Goal: Check status: Check status

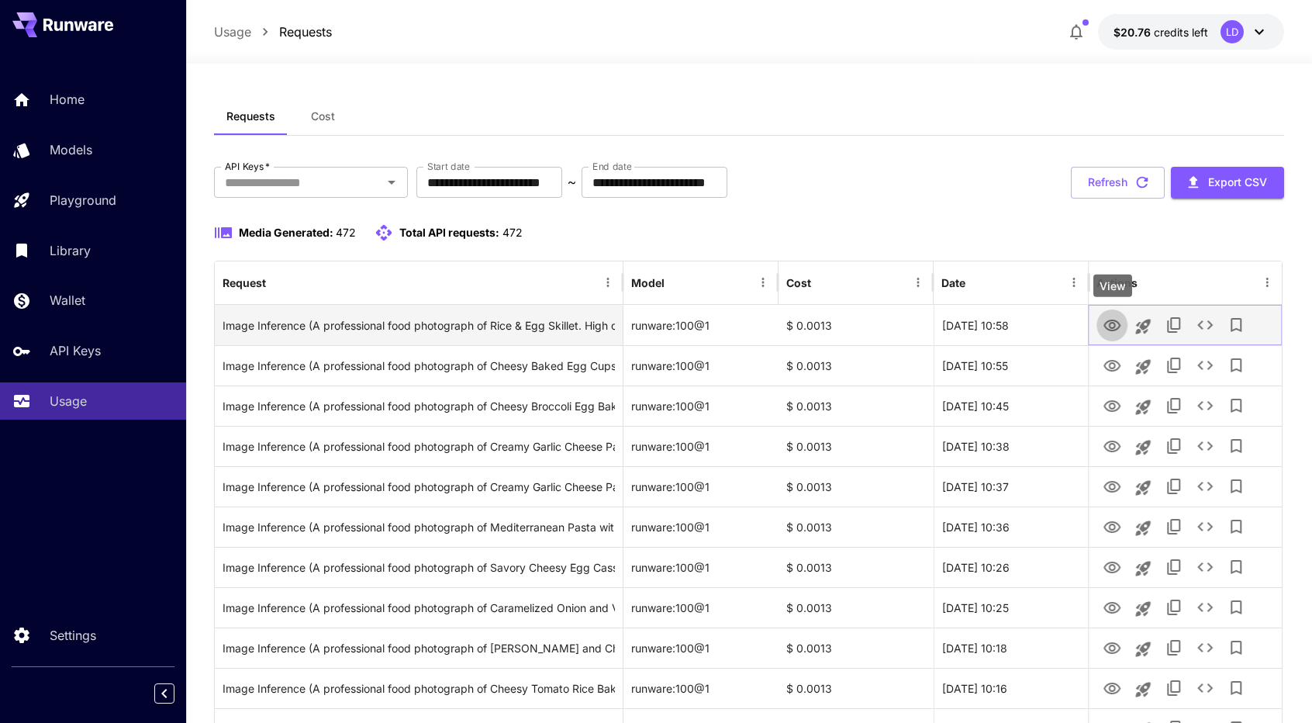
click at [1107, 328] on icon "View" at bounding box center [1111, 325] width 17 height 12
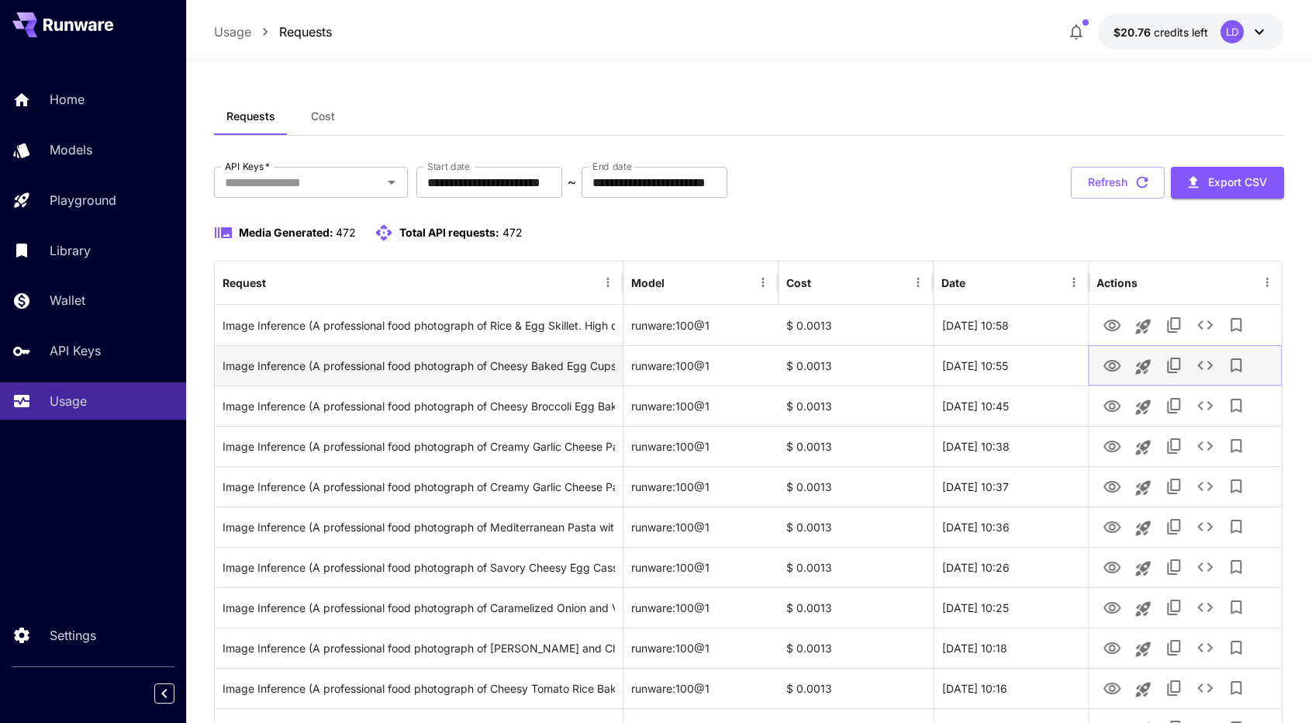
click at [1103, 367] on icon "View" at bounding box center [1111, 366] width 19 height 19
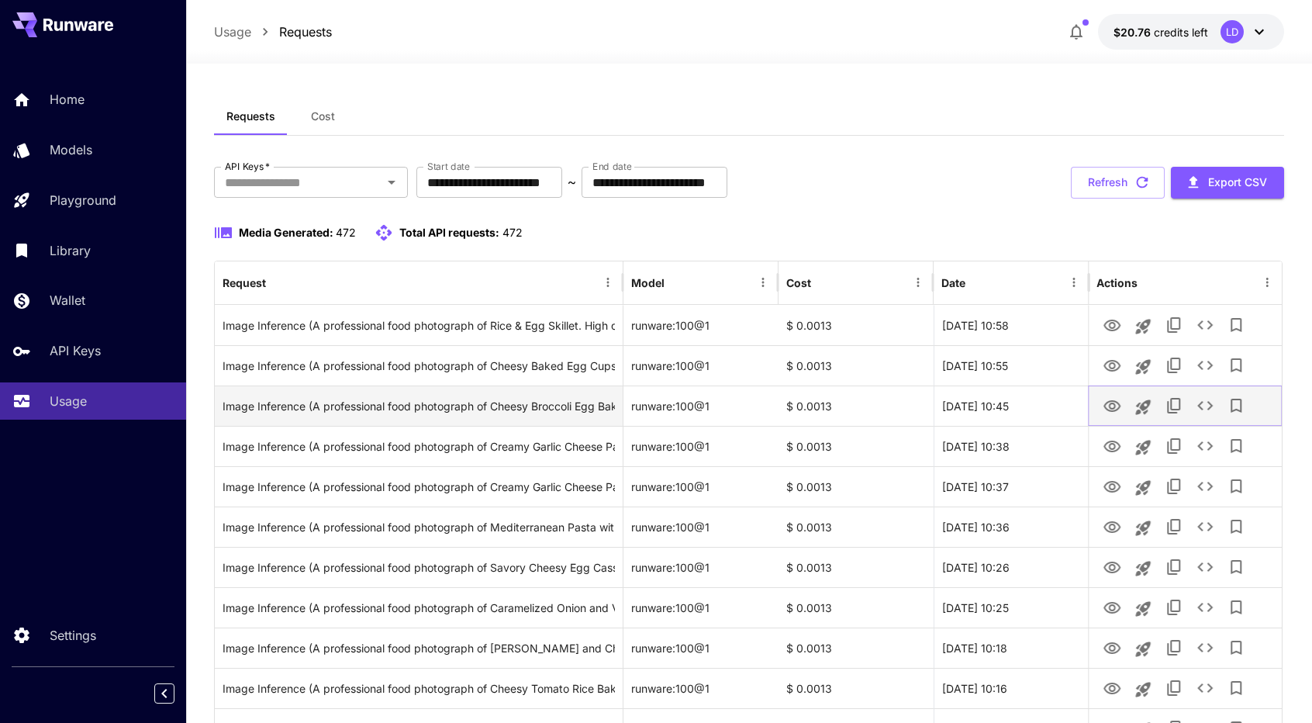
click at [1106, 410] on icon "View" at bounding box center [1111, 406] width 19 height 19
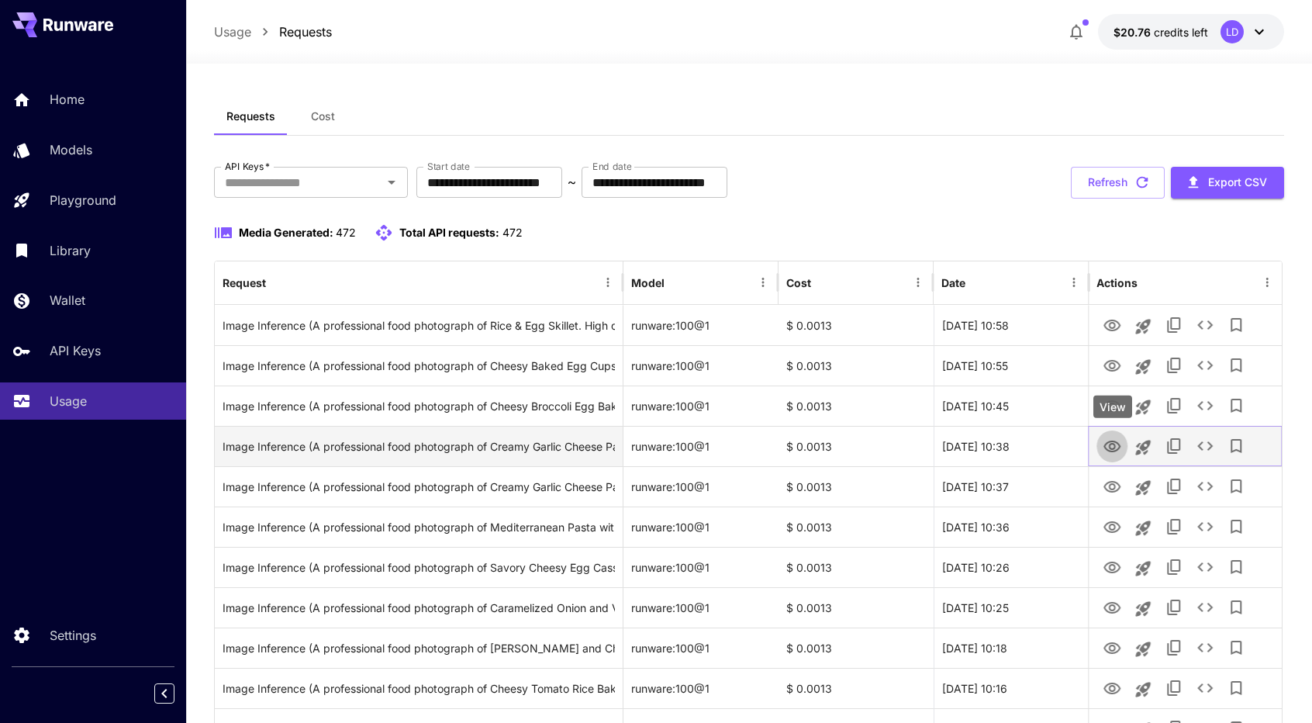
click at [1119, 446] on icon "View" at bounding box center [1111, 446] width 17 height 12
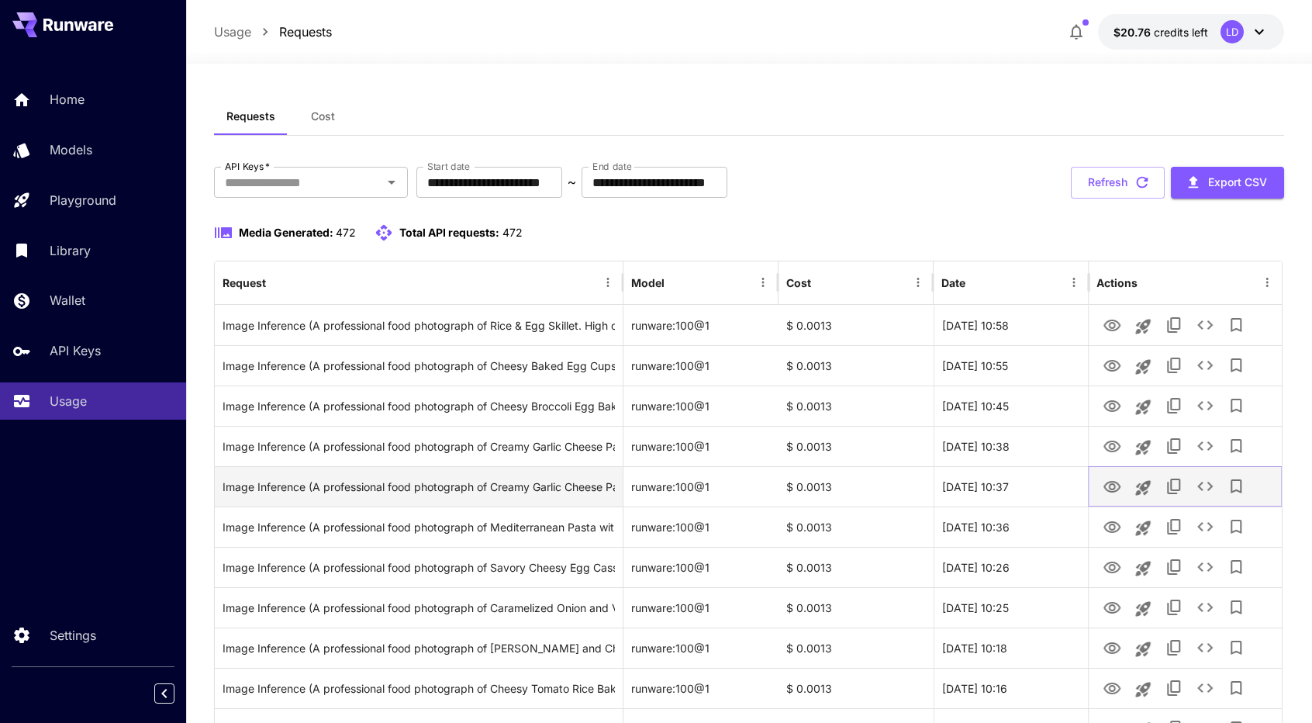
click at [1106, 484] on icon "View" at bounding box center [1111, 487] width 17 height 12
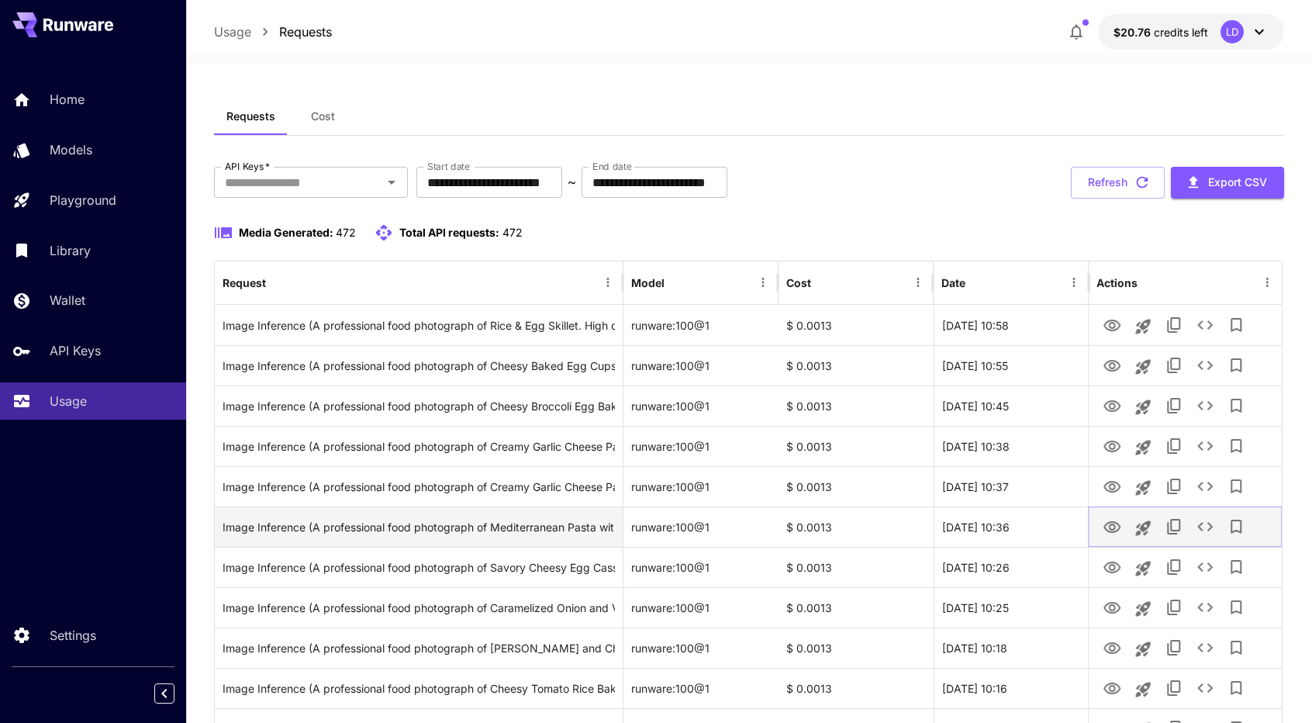
click at [1109, 516] on link "View" at bounding box center [1111, 525] width 19 height 19
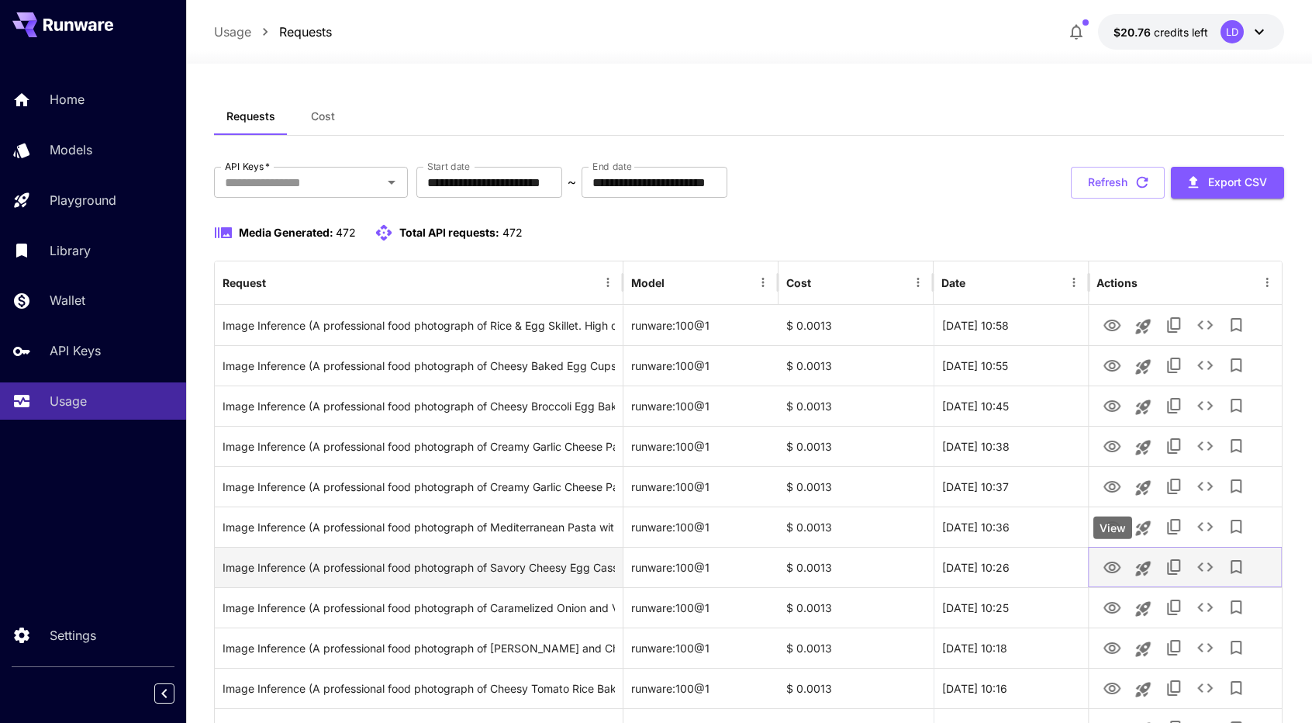
click at [1102, 568] on icon "View" at bounding box center [1111, 567] width 19 height 19
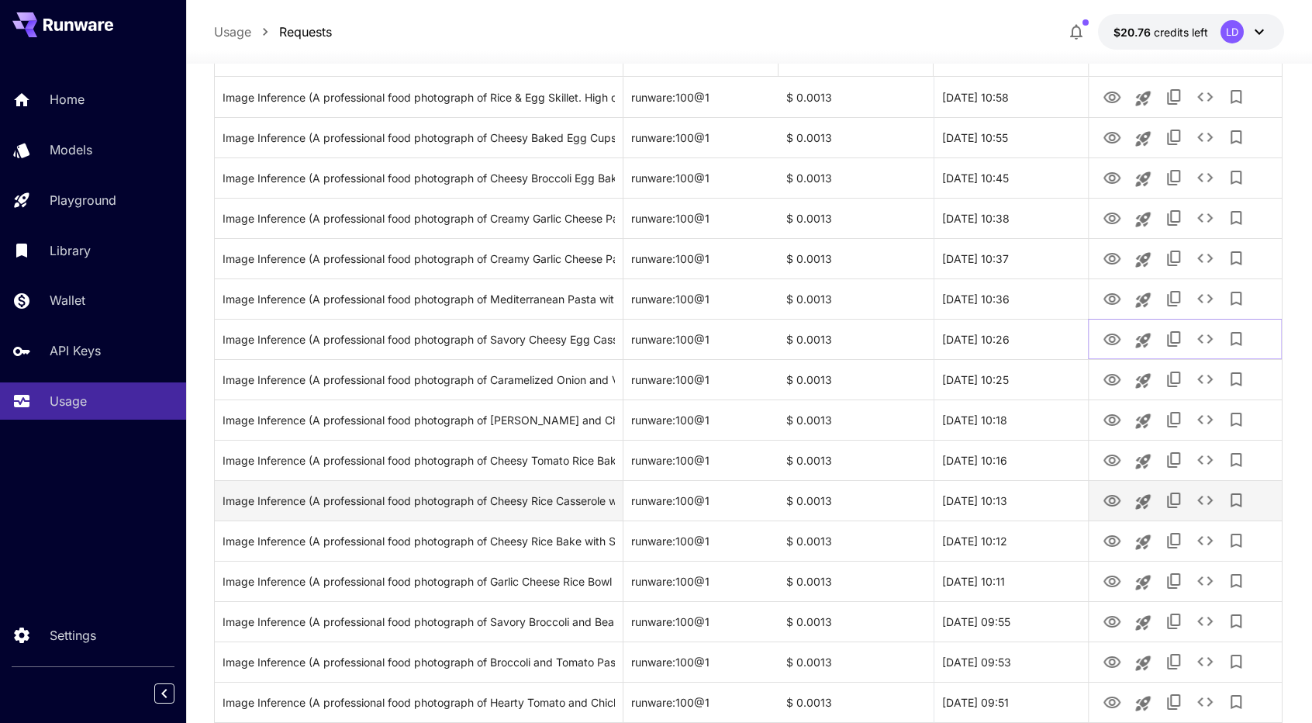
scroll to position [233, 0]
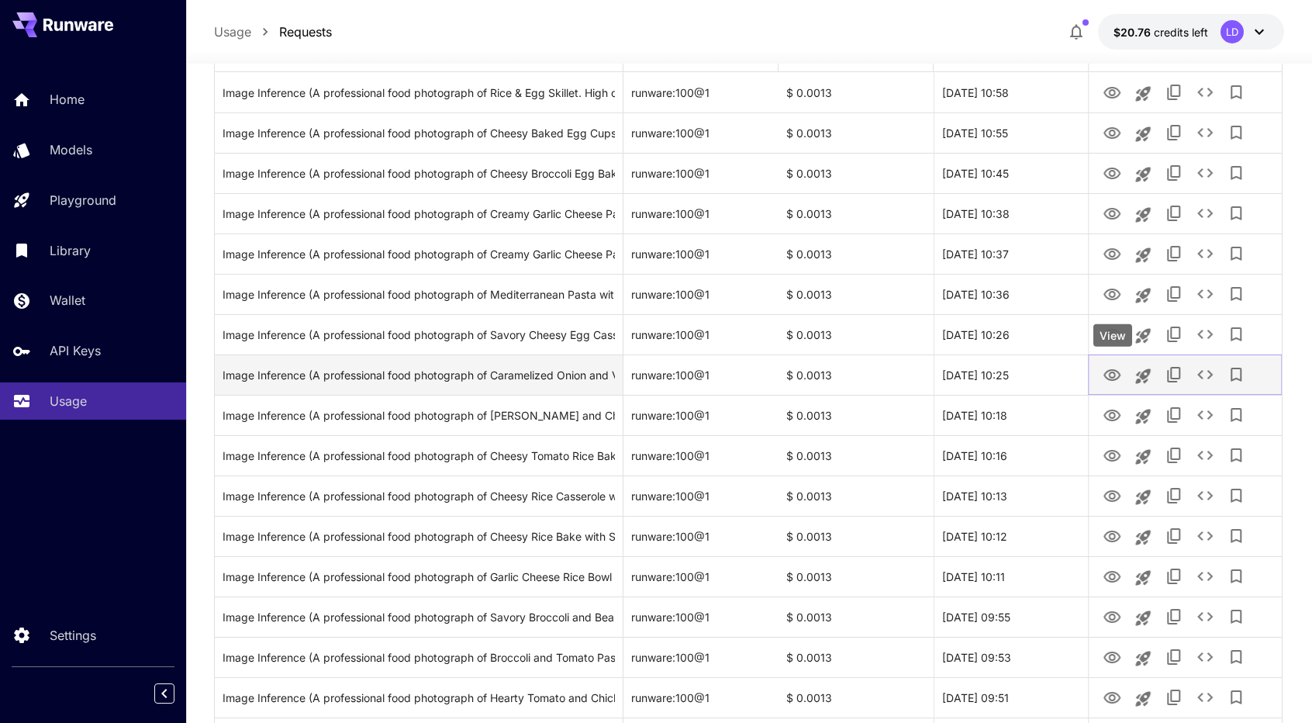
click at [1106, 374] on icon "View" at bounding box center [1111, 375] width 19 height 19
click at [1202, 380] on icon "See details" at bounding box center [1204, 374] width 19 height 19
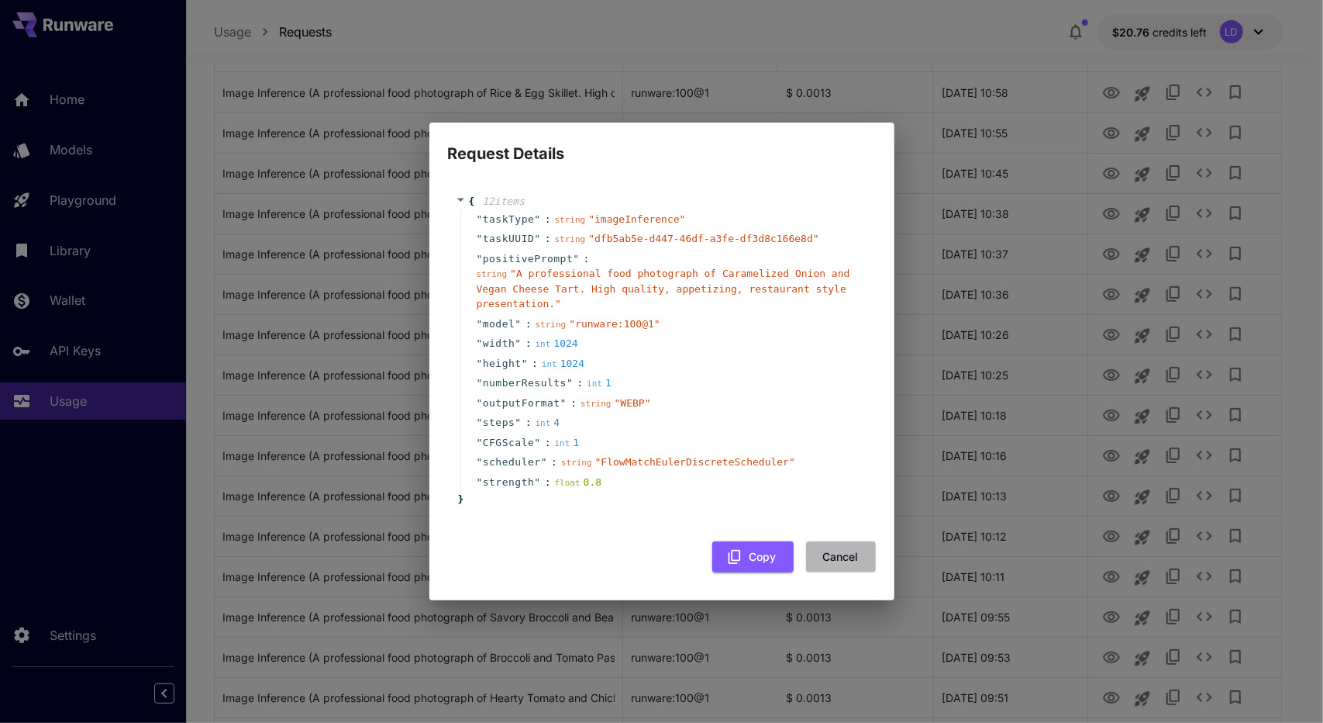
click at [831, 542] on button "Cancel" at bounding box center [841, 557] width 70 height 32
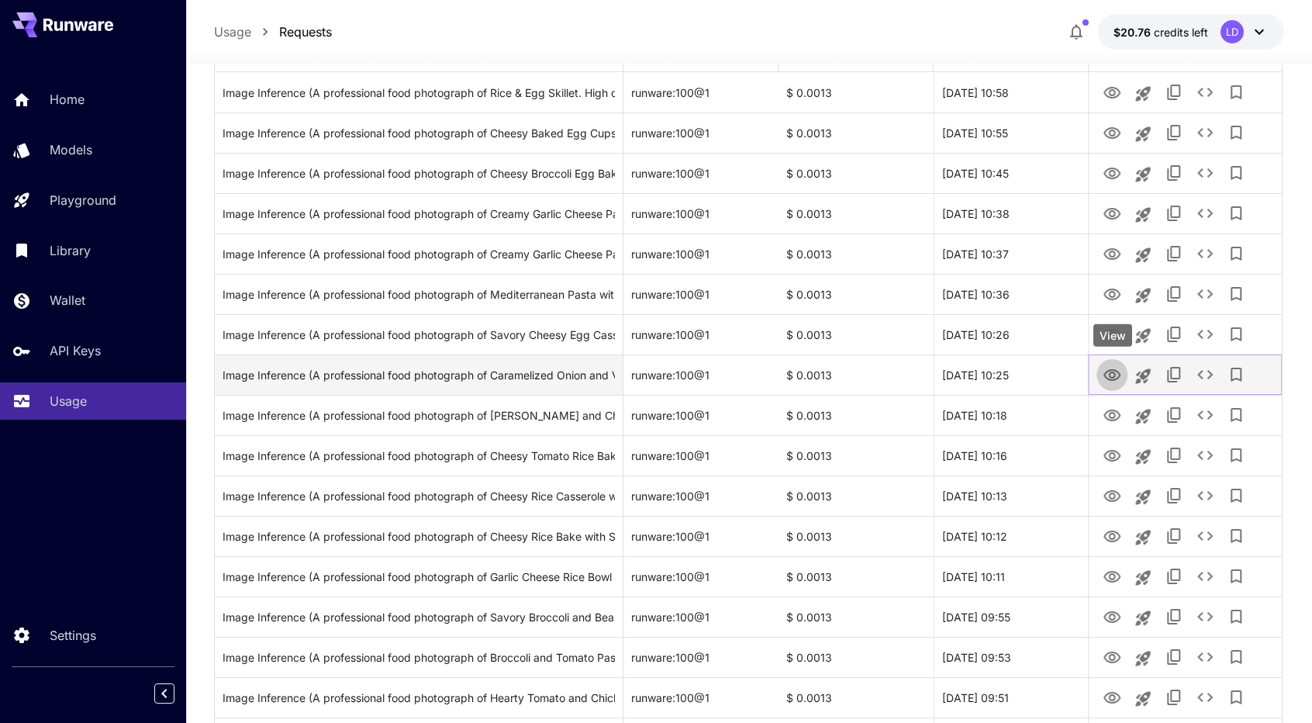
click at [1106, 376] on icon "View" at bounding box center [1111, 375] width 17 height 12
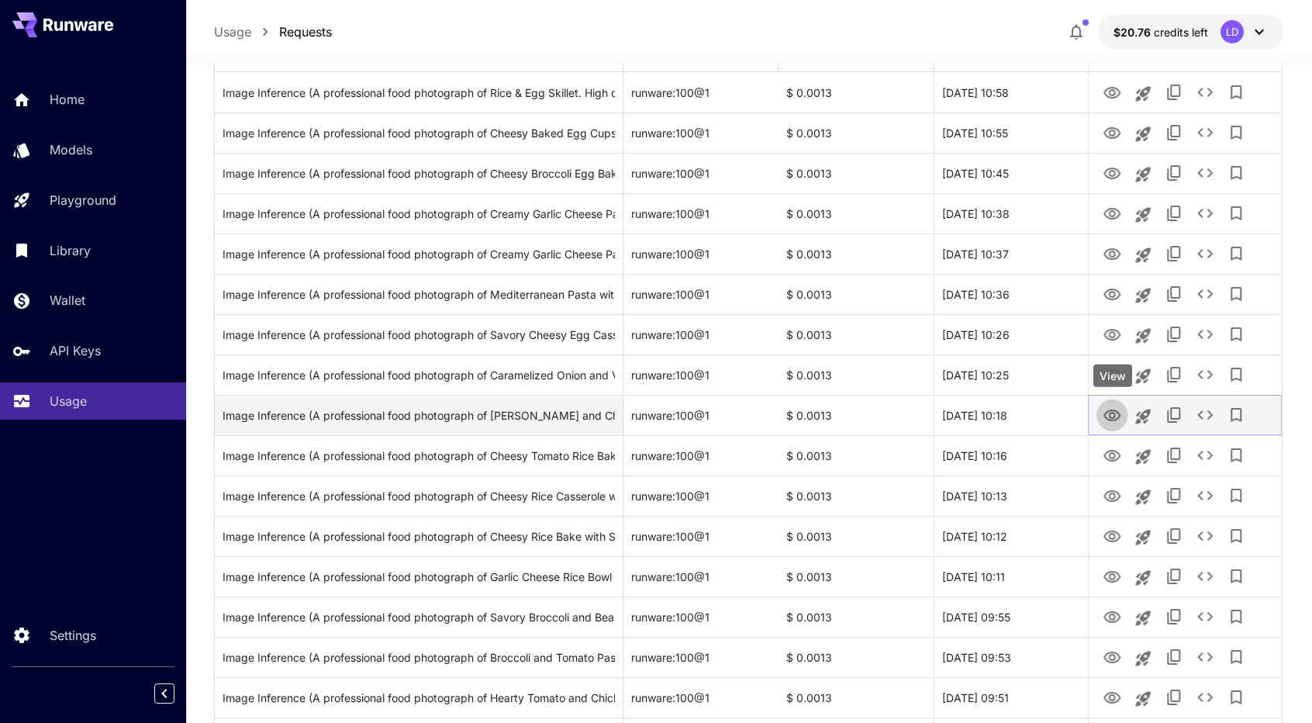
click at [1117, 421] on icon "View" at bounding box center [1111, 415] width 19 height 19
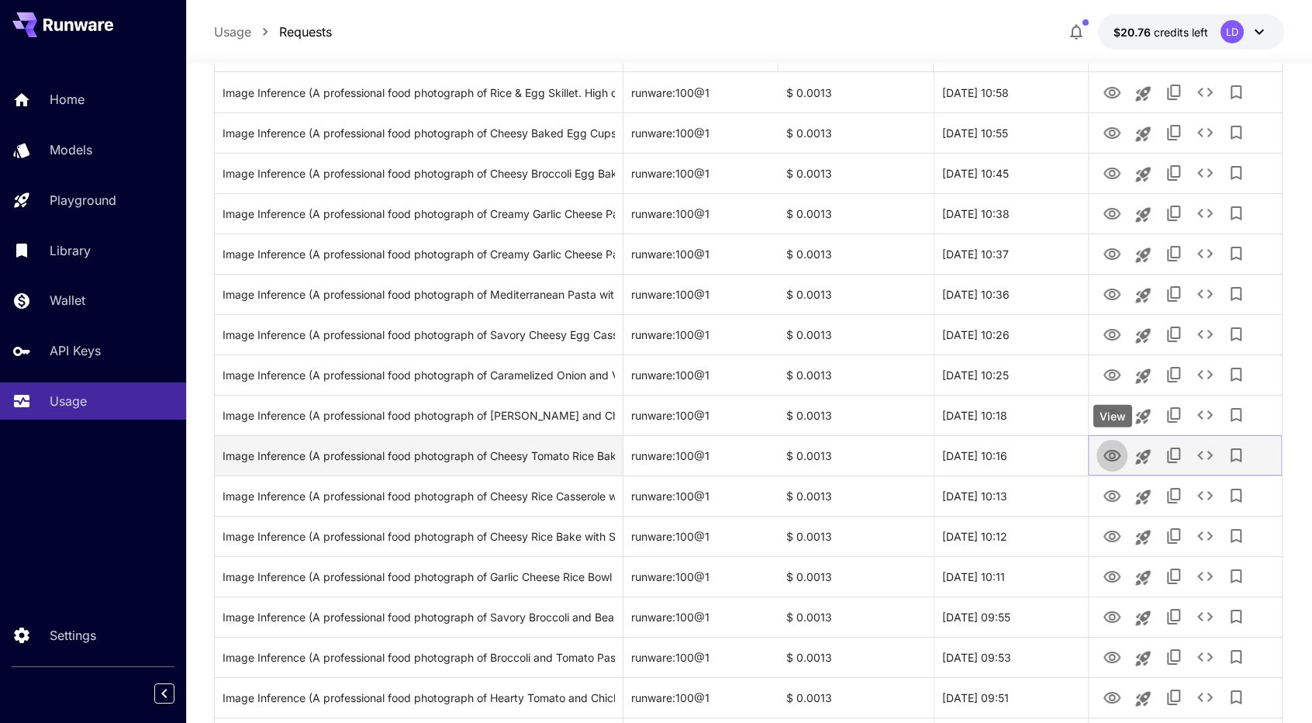
click at [1113, 460] on icon "View" at bounding box center [1111, 456] width 19 height 19
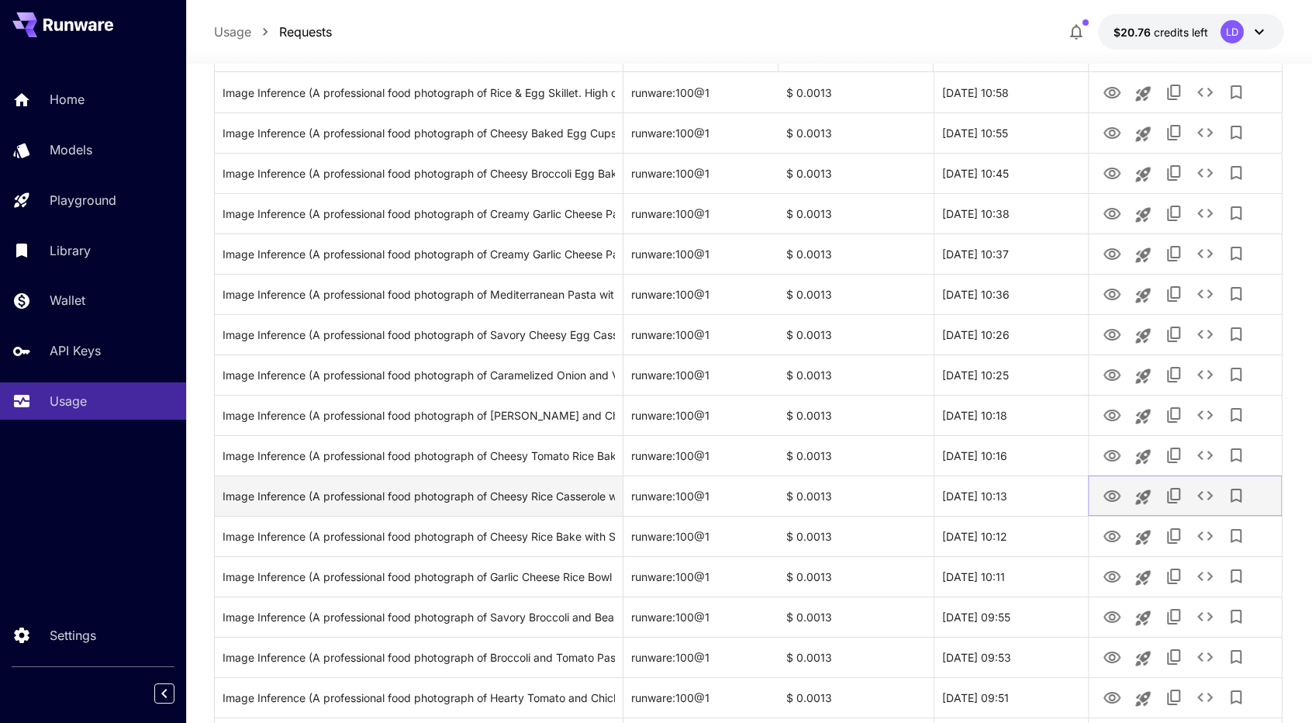
click at [1107, 491] on icon "View" at bounding box center [1111, 496] width 17 height 12
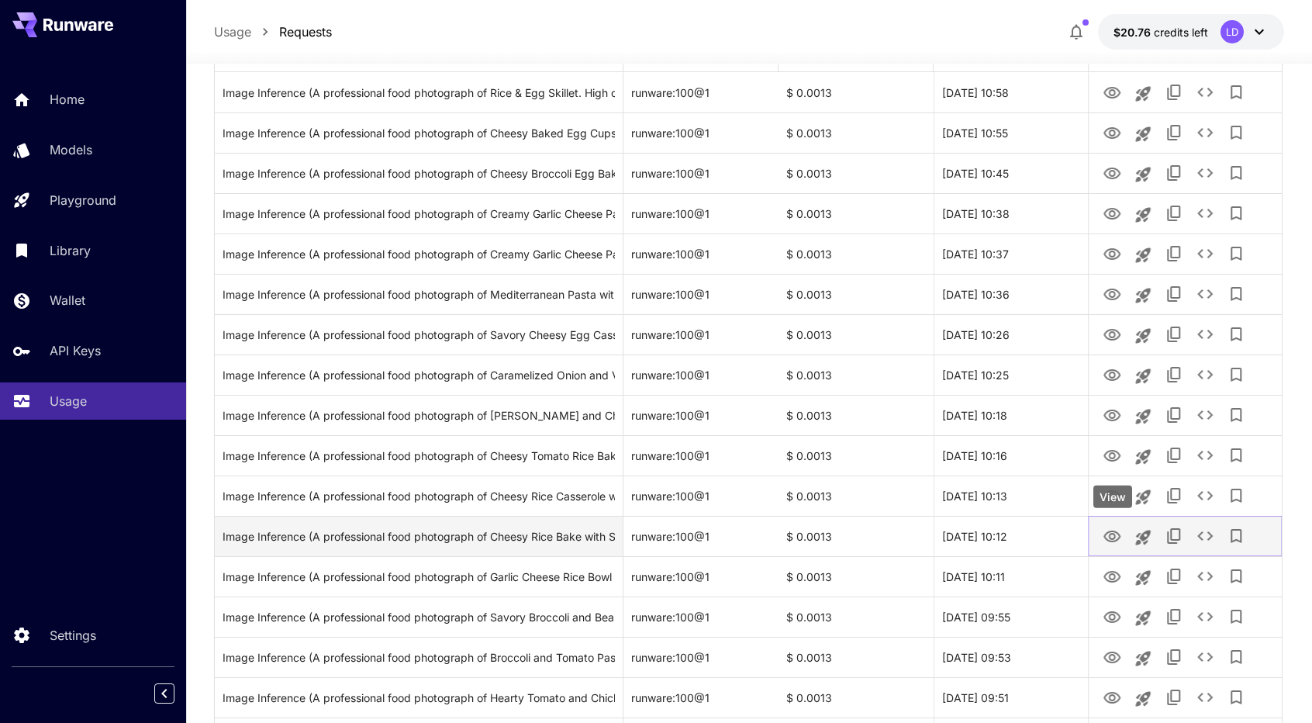
click at [1102, 535] on icon "View" at bounding box center [1111, 536] width 19 height 19
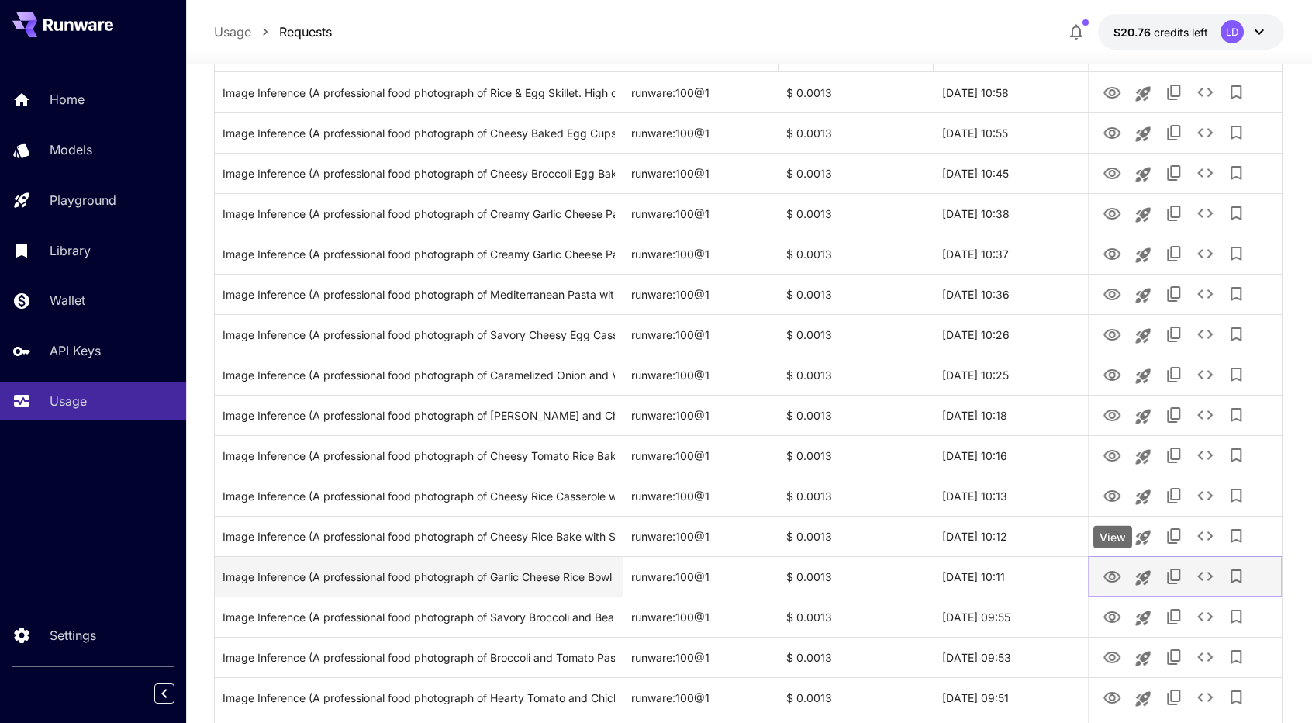
click at [1119, 570] on icon "View" at bounding box center [1111, 576] width 19 height 19
click at [1106, 574] on icon "View" at bounding box center [1111, 576] width 19 height 19
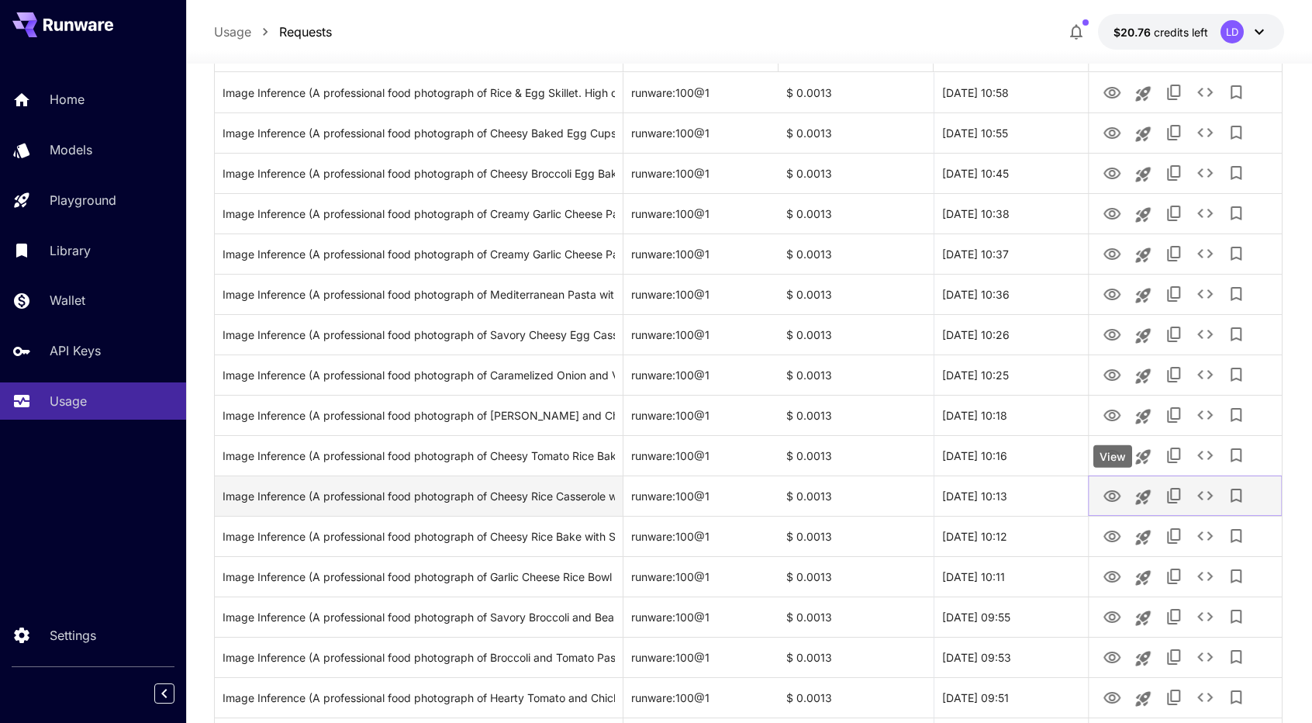
click at [1106, 498] on icon "View" at bounding box center [1111, 496] width 19 height 19
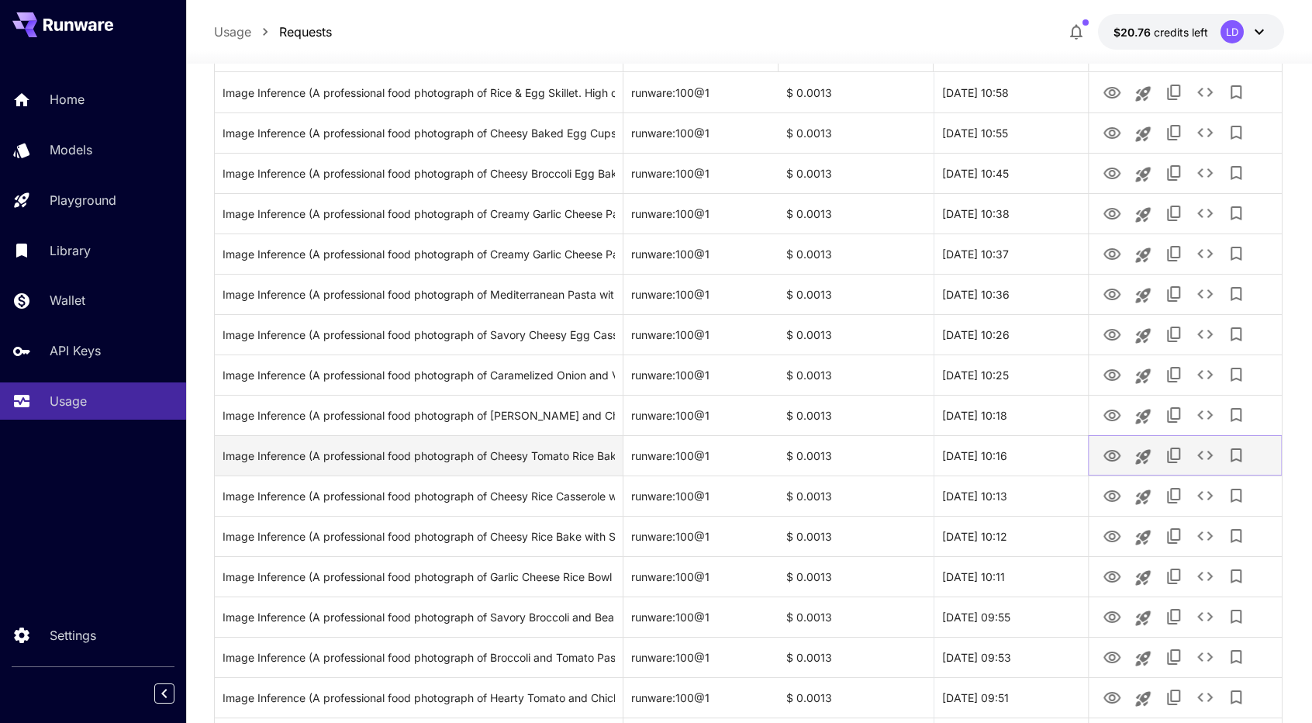
click at [1108, 453] on icon "View" at bounding box center [1111, 456] width 19 height 19
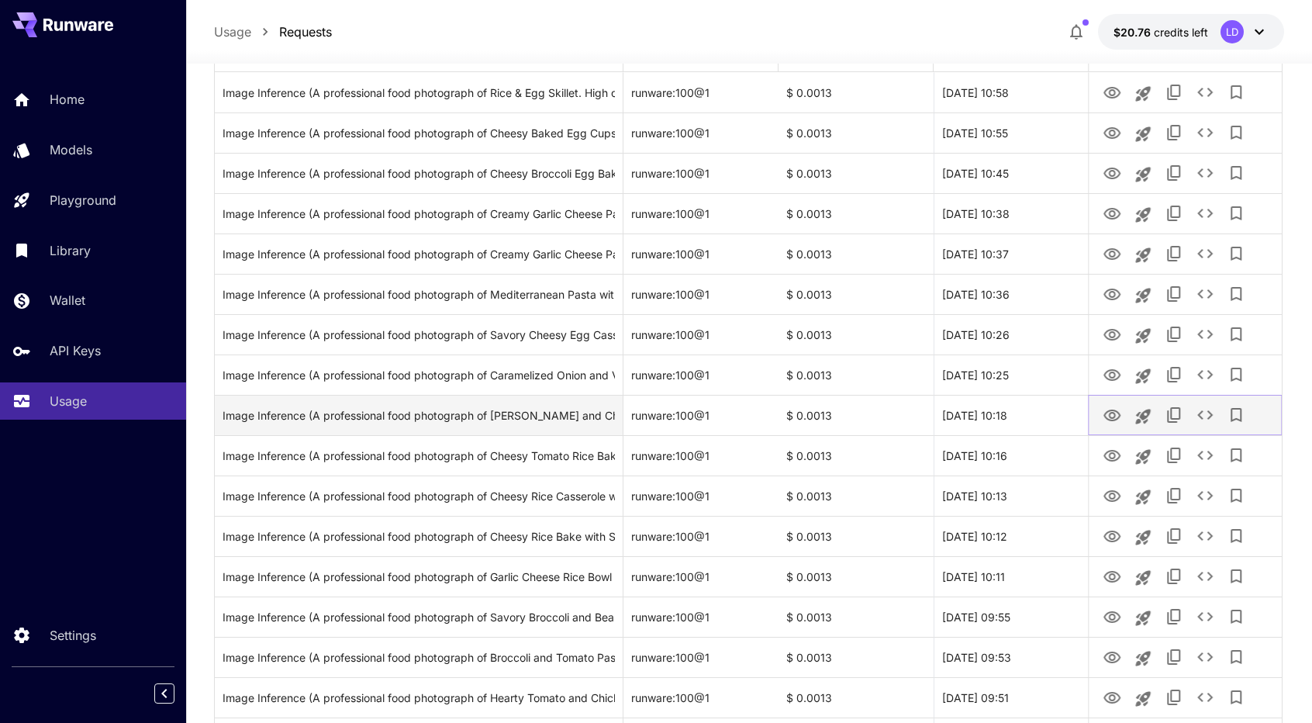
click at [1111, 407] on icon "View" at bounding box center [1111, 415] width 19 height 19
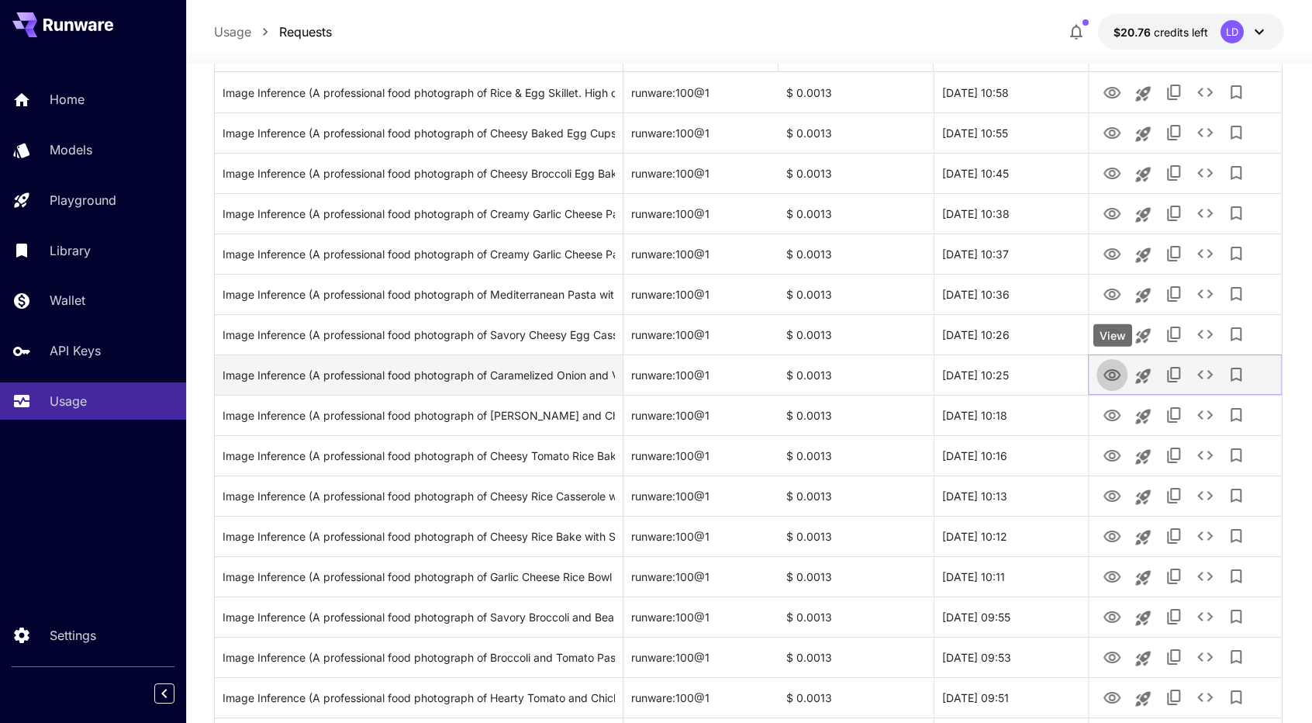
click at [1116, 368] on icon "View" at bounding box center [1111, 375] width 19 height 19
drag, startPoint x: 494, startPoint y: 373, endPoint x: 640, endPoint y: 379, distance: 146.7
click at [640, 379] on div "Image Inference (A professional food photograph of Caramelized Onion and Vegan …" at bounding box center [749, 374] width 1068 height 40
click at [1203, 378] on icon "See details" at bounding box center [1204, 374] width 19 height 19
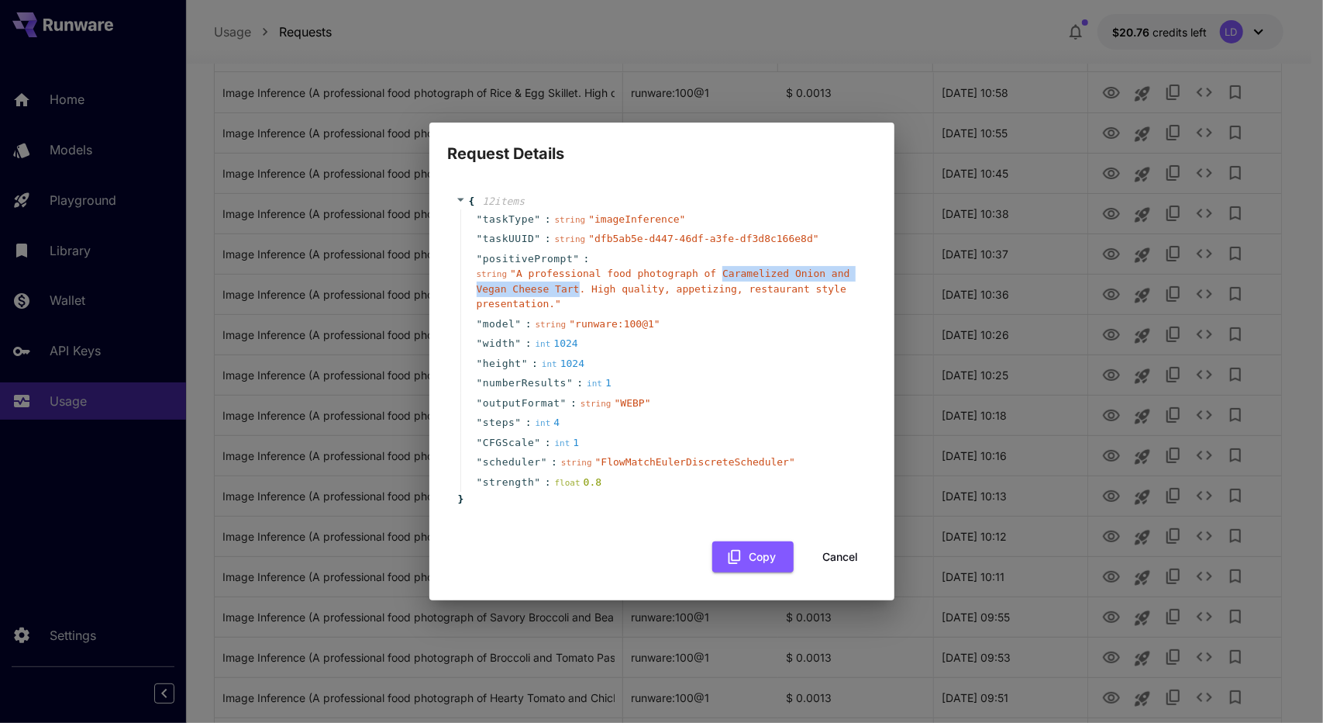
drag, startPoint x: 702, startPoint y: 273, endPoint x: 537, endPoint y: 294, distance: 166.4
click at [537, 294] on span "" A professional food photograph of Caramelized Onion and Vegan Cheese Tart. Hi…" at bounding box center [664, 288] width 374 height 42
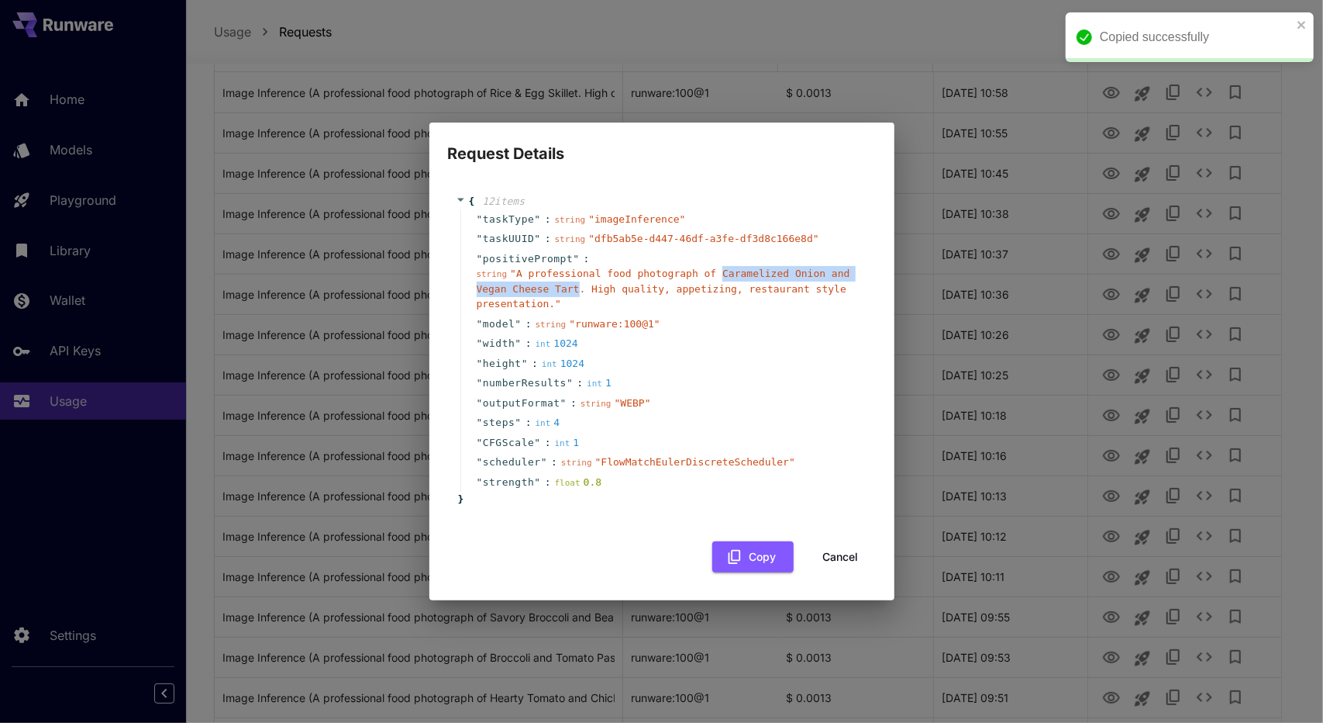
copy span "Caramelized Onion and Vegan Cheese Tart"
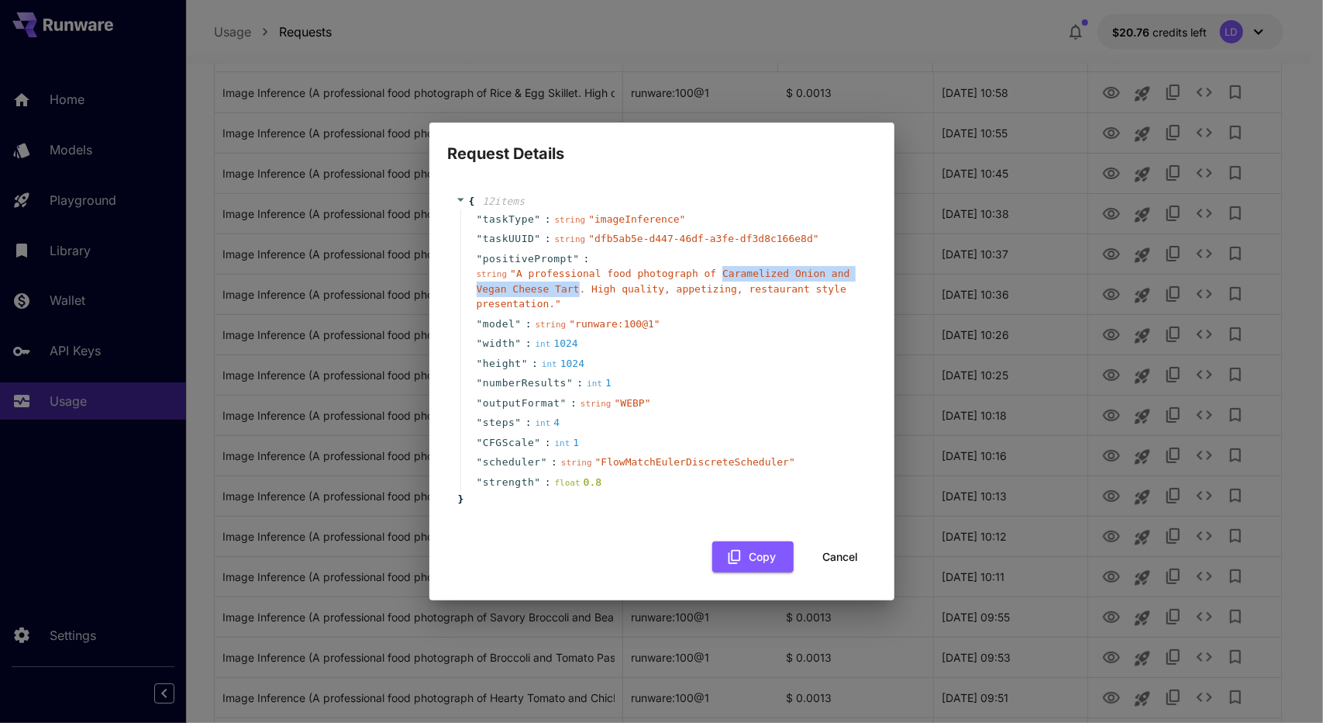
drag, startPoint x: 831, startPoint y: 562, endPoint x: 518, endPoint y: 9, distance: 635.3
click at [831, 564] on button "Cancel" at bounding box center [841, 557] width 70 height 32
